Goal: Task Accomplishment & Management: Manage account settings

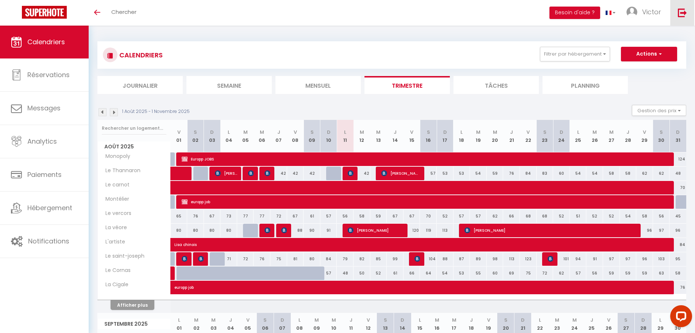
click at [682, 4] on link at bounding box center [683, 13] width 24 height 26
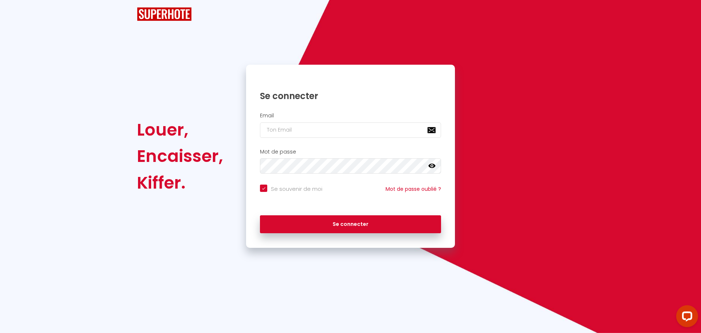
checkbox input "true"
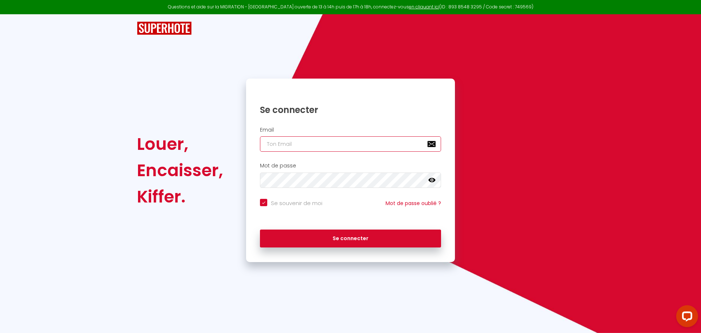
type input "[EMAIL_ADDRESS][DOMAIN_NAME]"
checkbox input "true"
click at [329, 150] on input "[EMAIL_ADDRESS][DOMAIN_NAME]" at bounding box center [350, 143] width 181 height 15
type input "[EMAIL_ADDRESS][DOMAIN_NAME]"
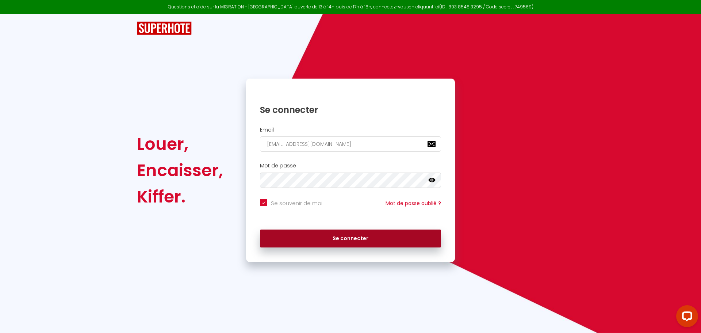
click at [353, 244] on button "Se connecter" at bounding box center [350, 238] width 181 height 18
checkbox input "true"
